Goal: Task Accomplishment & Management: Complete application form

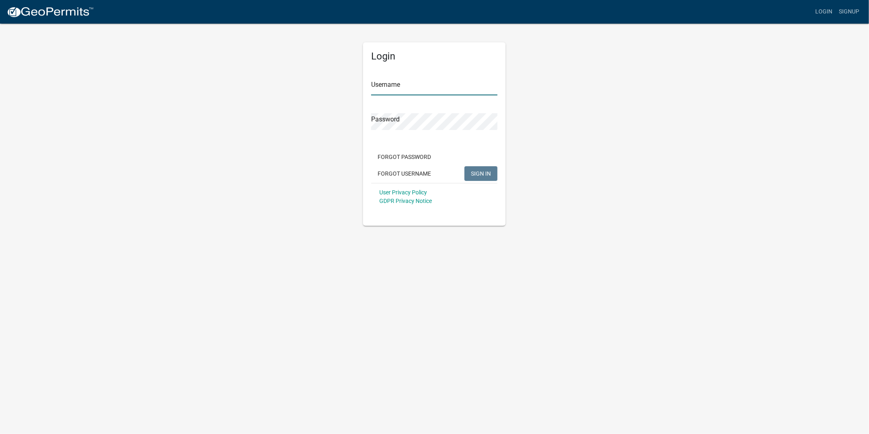
type input "kralston"
click at [490, 172] on span "SIGN IN" at bounding box center [481, 173] width 20 height 7
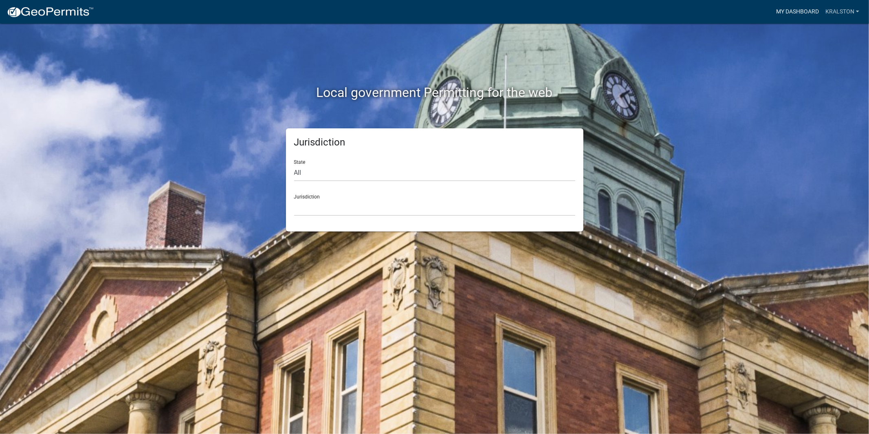
click at [789, 15] on link "My Dashboard" at bounding box center [797, 11] width 49 height 15
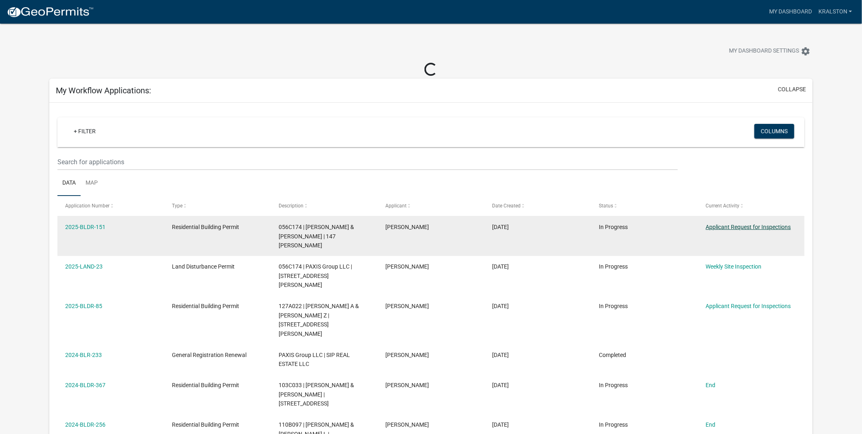
click at [754, 226] on link "Applicant Request for Inspections" at bounding box center [748, 227] width 85 height 7
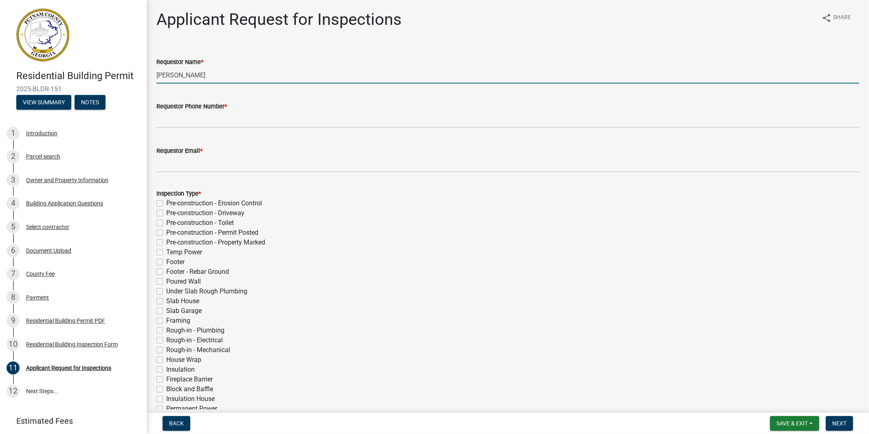
click at [186, 76] on input "[PERSON_NAME]" at bounding box center [507, 75] width 703 height 17
type input "[PERSON_NAME]"
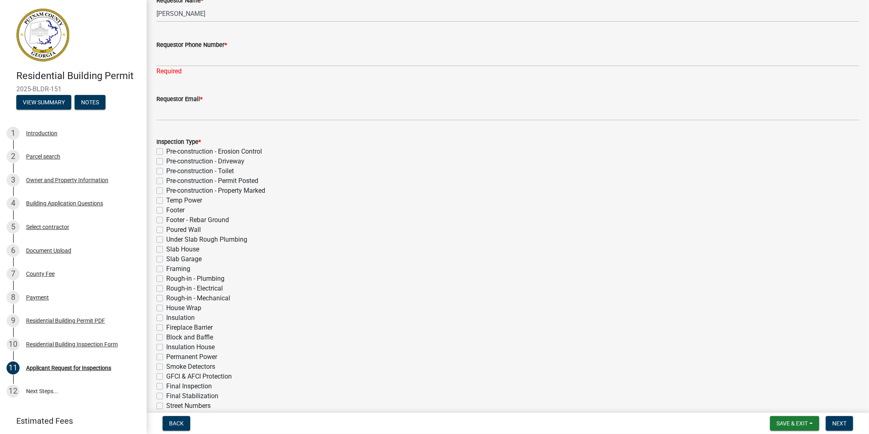
scroll to position [62, 0]
click at [166, 210] on label "Footer" at bounding box center [175, 209] width 18 height 10
click at [166, 210] on input "Footer" at bounding box center [168, 206] width 5 height 5
checkbox input "true"
checkbox input "false"
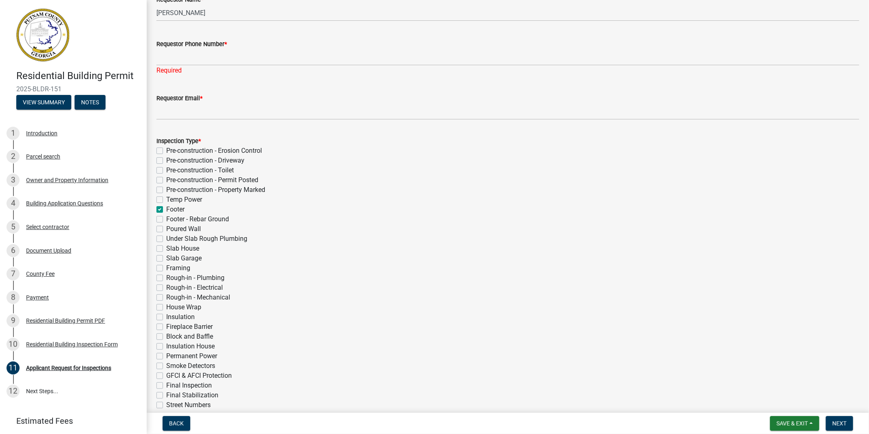
checkbox input "false"
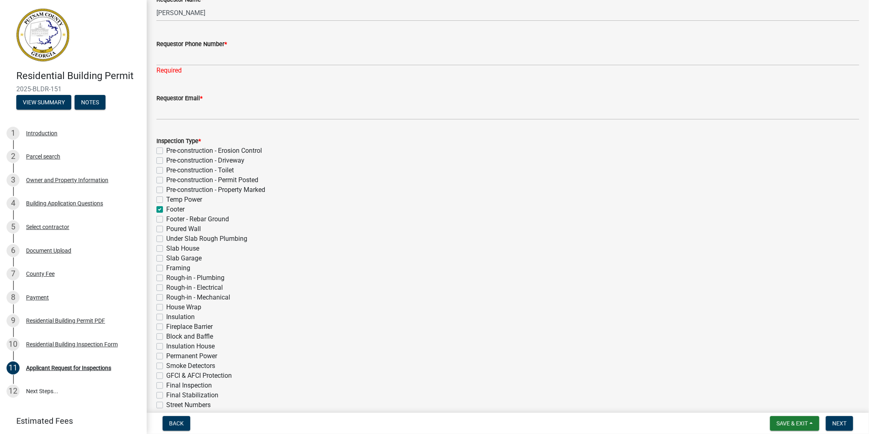
checkbox input "true"
checkbox input "false"
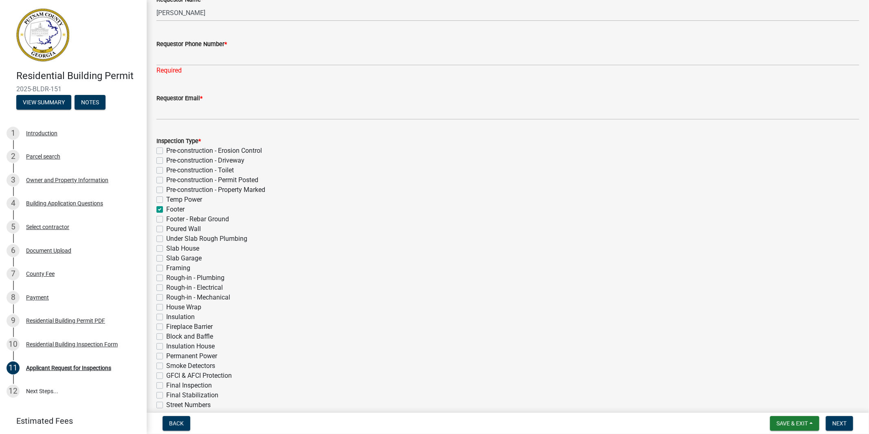
checkbox input "false"
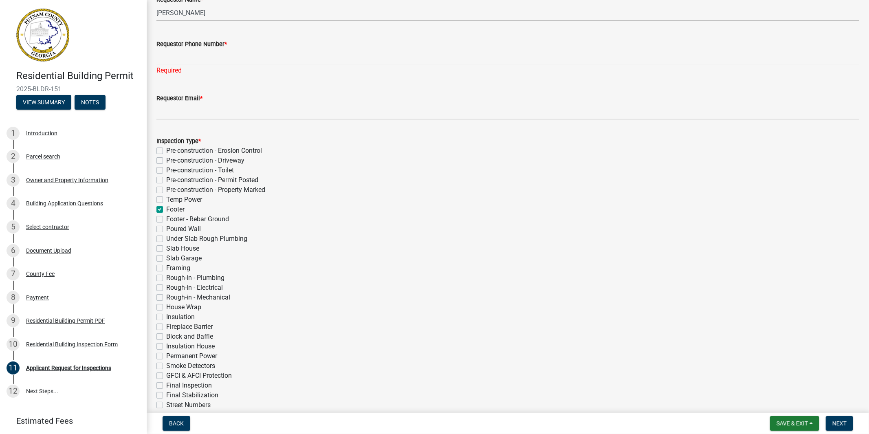
checkbox input "false"
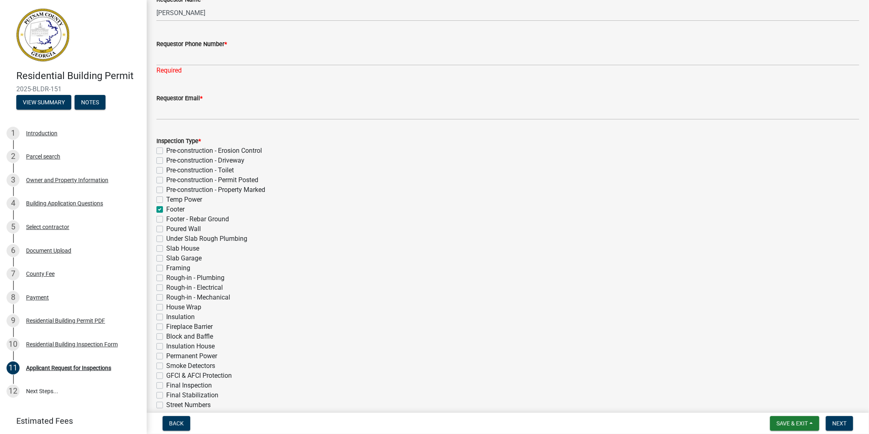
checkbox input "false"
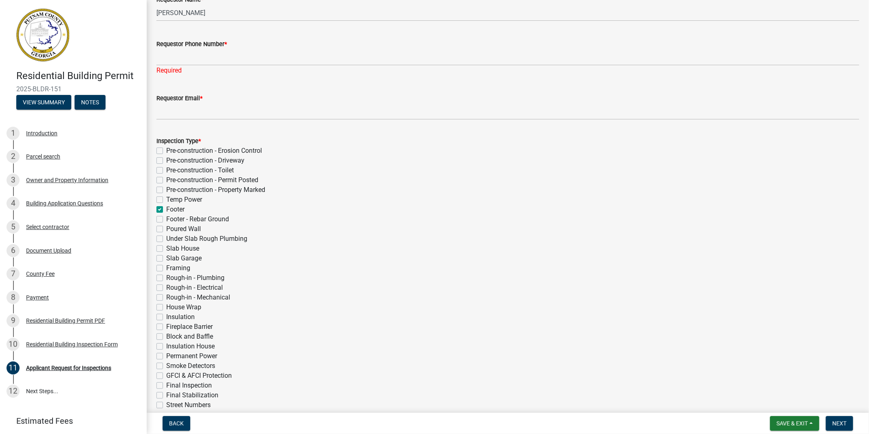
checkbox input "false"
click at [166, 218] on label "Footer - Rebar Ground" at bounding box center [197, 219] width 63 height 10
click at [166, 218] on input "Footer - Rebar Ground" at bounding box center [168, 216] width 5 height 5
checkbox input "true"
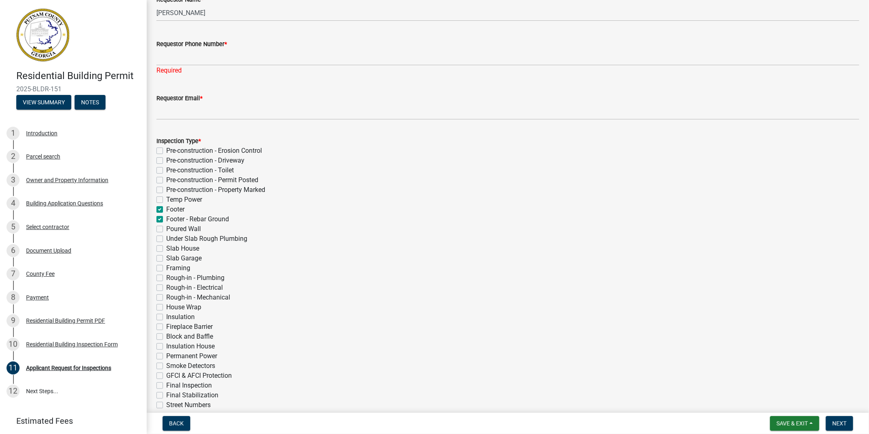
checkbox input "false"
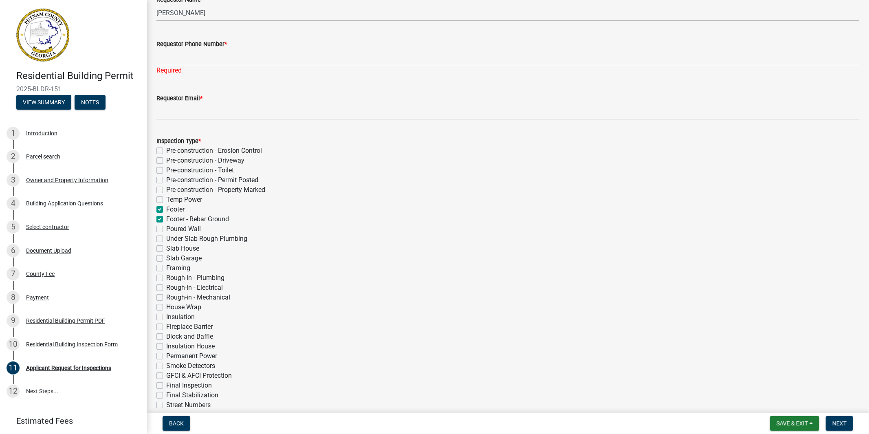
checkbox input "false"
checkbox input "true"
checkbox input "false"
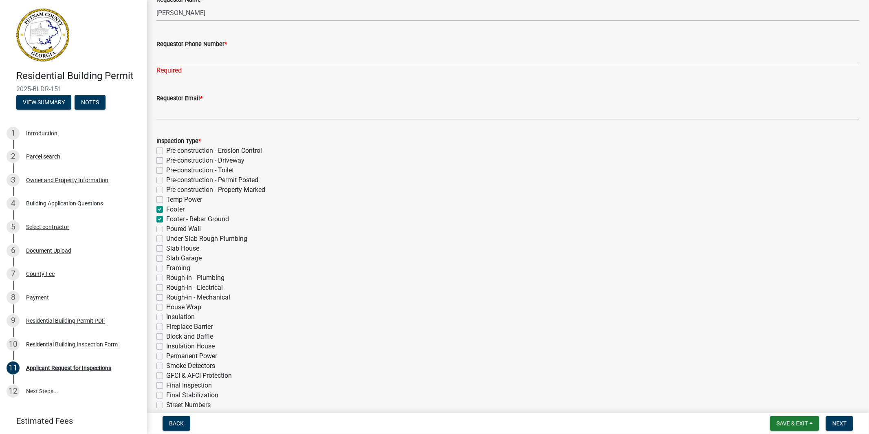
checkbox input "false"
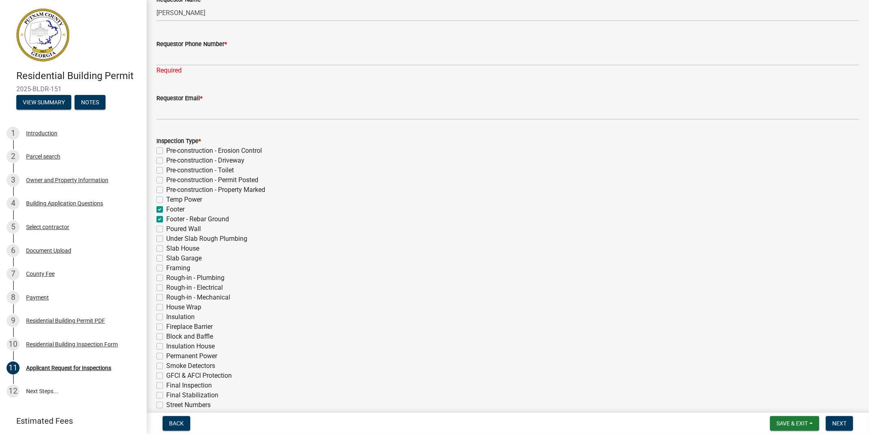
checkbox input "false"
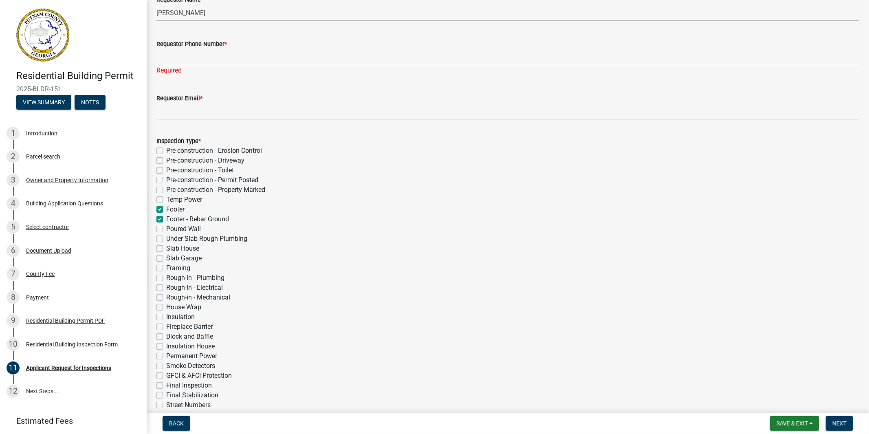
checkbox input "false"
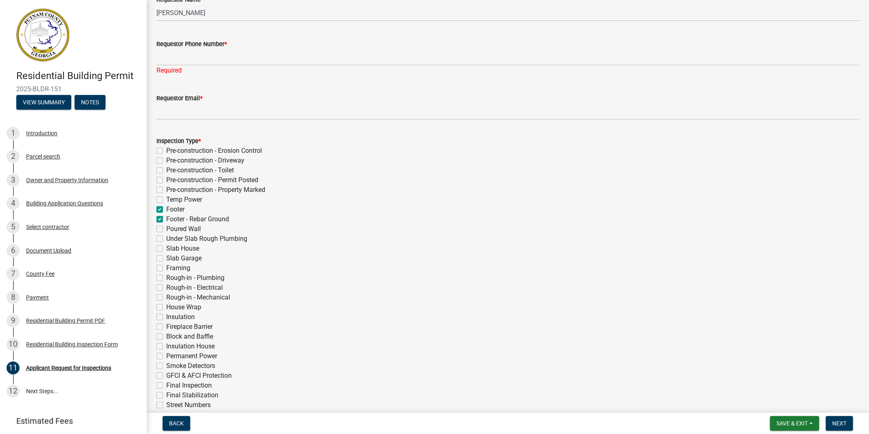
checkbox input "false"
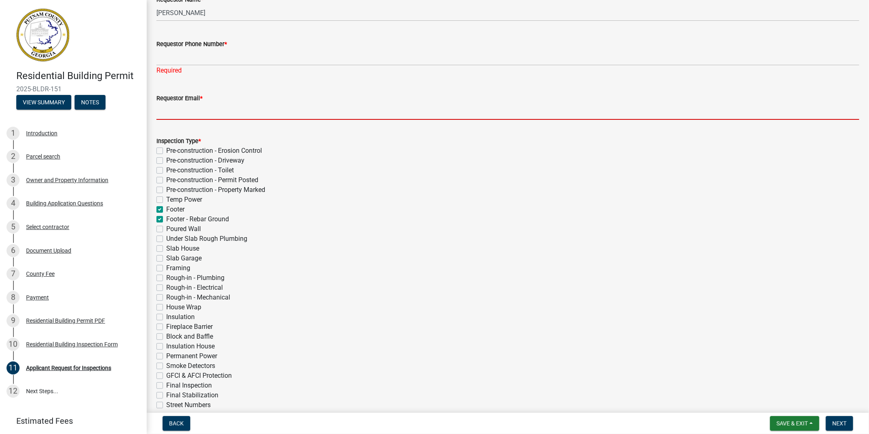
click at [196, 104] on input "Requestor Email *" at bounding box center [507, 111] width 703 height 17
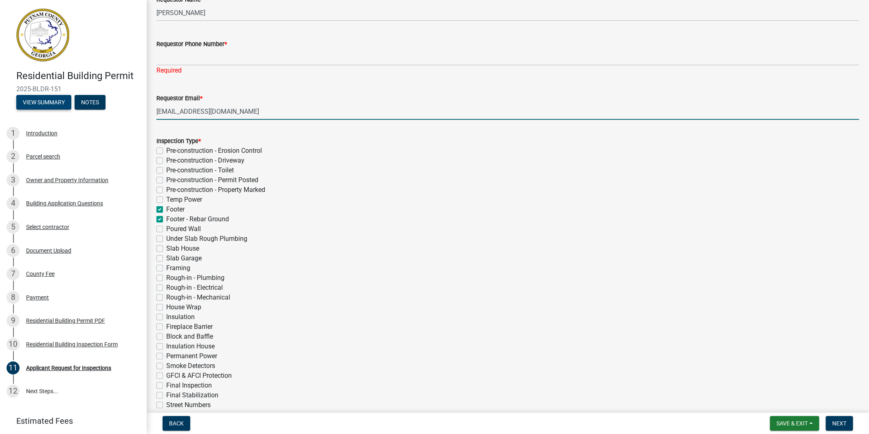
type input "[EMAIL_ADDRESS][DOMAIN_NAME]"
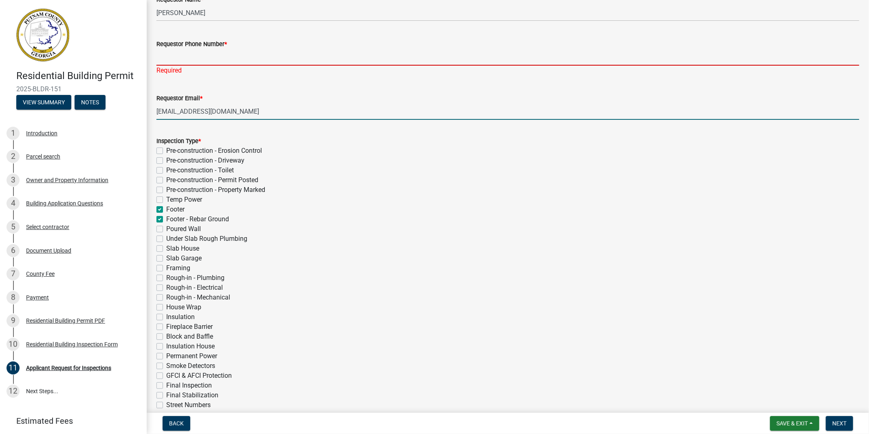
click at [219, 58] on input "Requestor Phone Number *" at bounding box center [507, 57] width 703 height 17
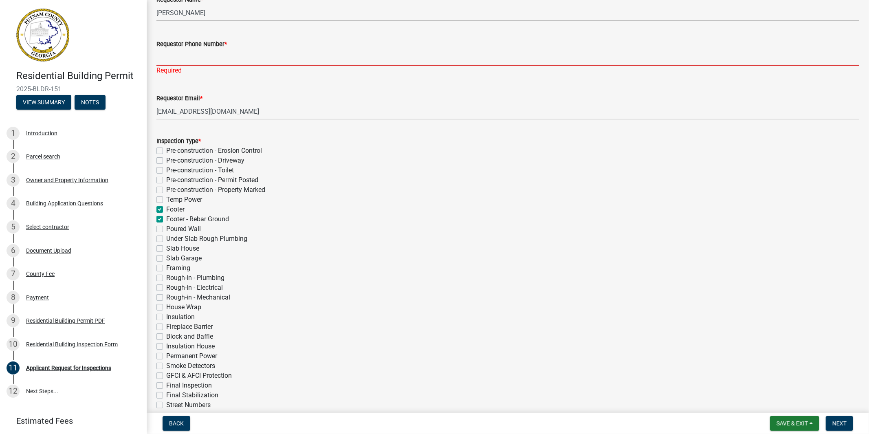
paste input "‭[PHONE_NUMBER]‬"
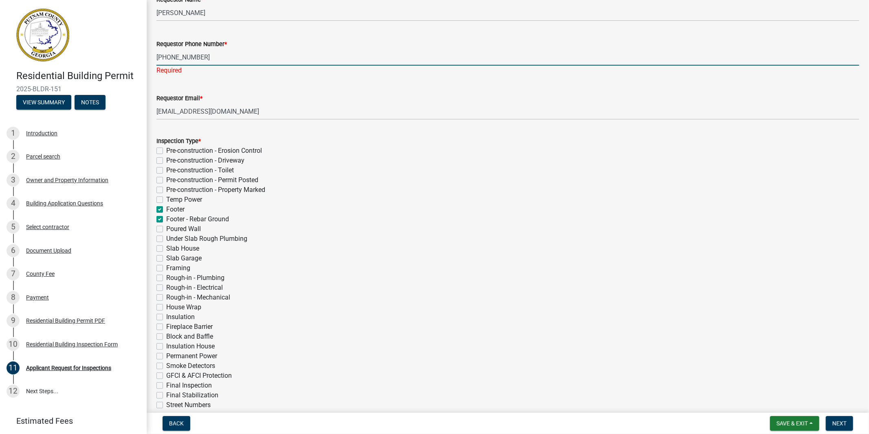
type input "‭[PHONE_NUMBER]‬"
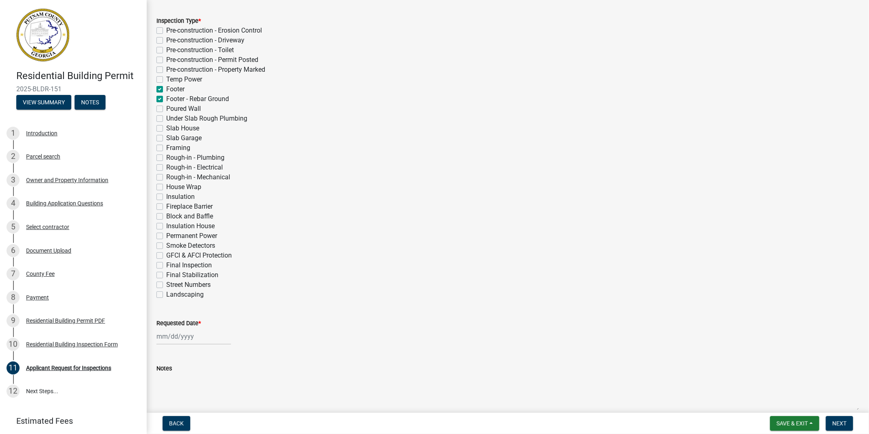
scroll to position [213, 0]
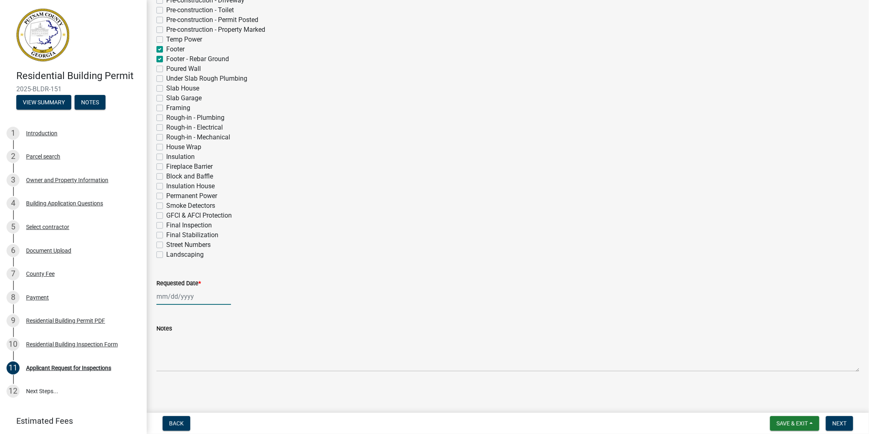
click at [178, 299] on div at bounding box center [193, 296] width 75 height 17
select select "8"
select select "2025"
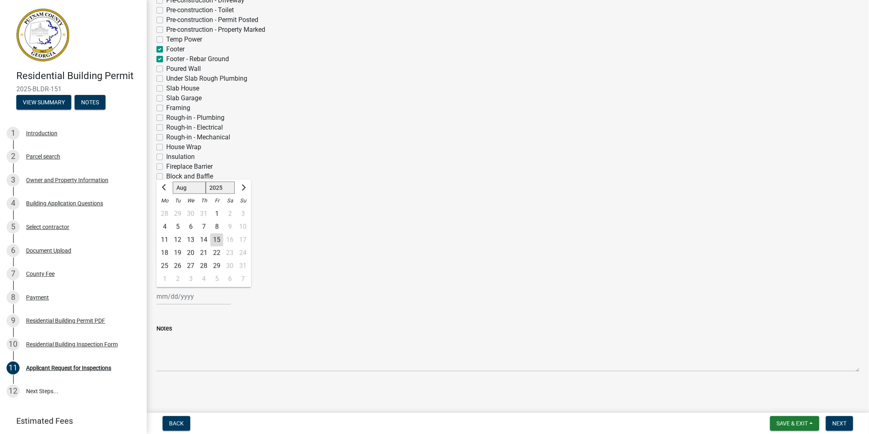
click at [179, 251] on div "19" at bounding box center [177, 252] width 13 height 13
type input "[DATE]"
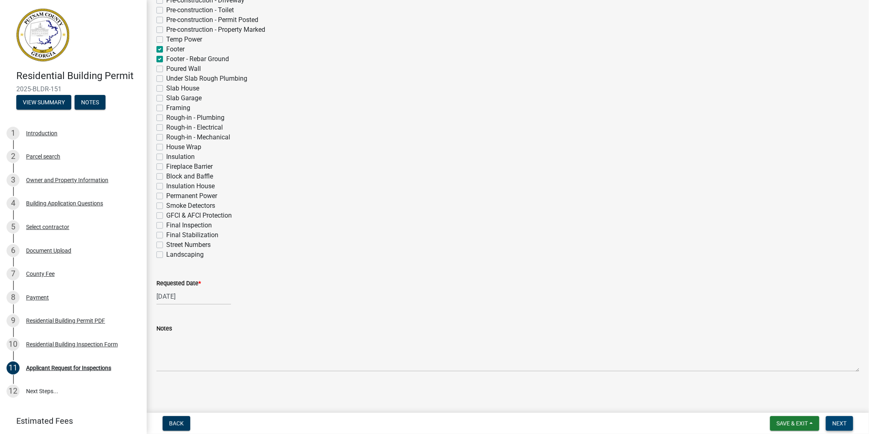
click at [843, 422] on span "Next" at bounding box center [839, 423] width 14 height 7
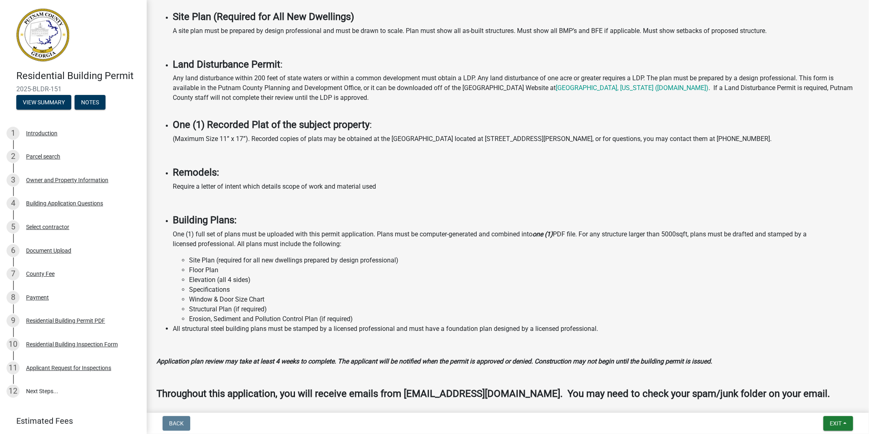
scroll to position [559, 0]
